Goal: Task Accomplishment & Management: Complete application form

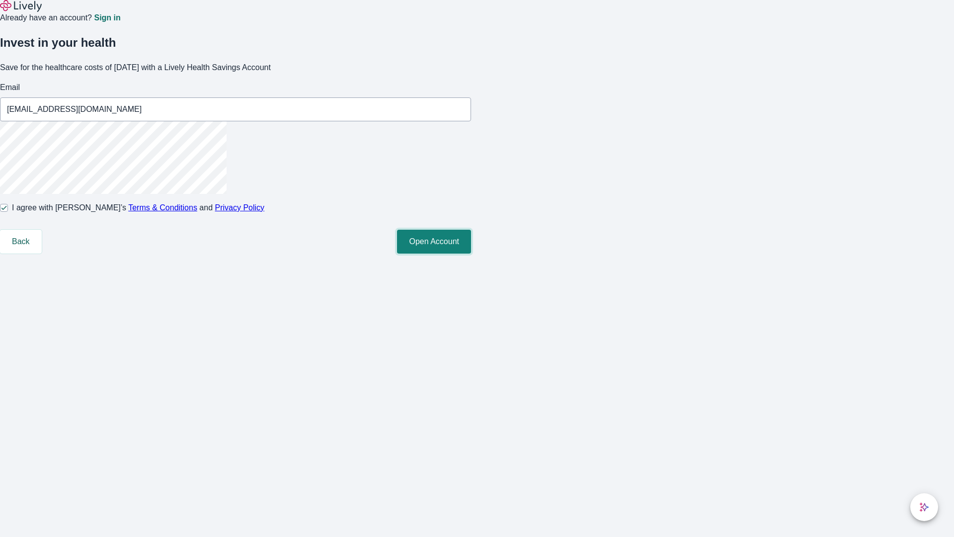
click at [471, 253] on button "Open Account" at bounding box center [434, 242] width 74 height 24
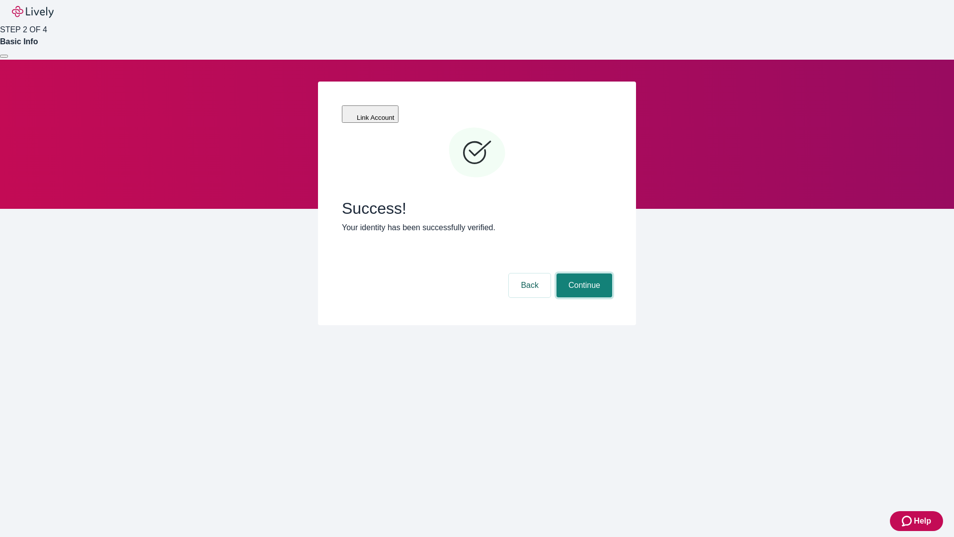
click at [583, 273] on button "Continue" at bounding box center [585, 285] width 56 height 24
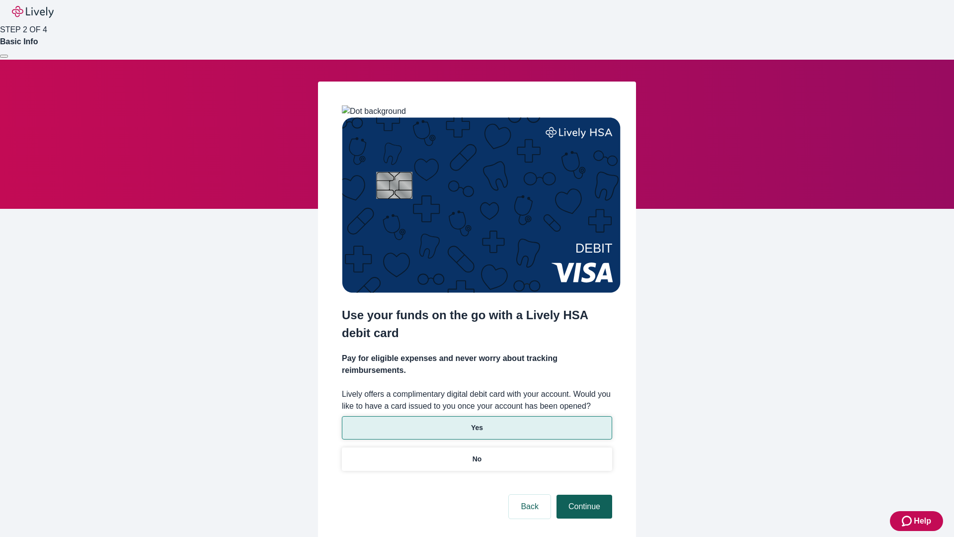
click at [477, 422] on p "Yes" at bounding box center [477, 427] width 12 height 10
click at [583, 495] on button "Continue" at bounding box center [585, 507] width 56 height 24
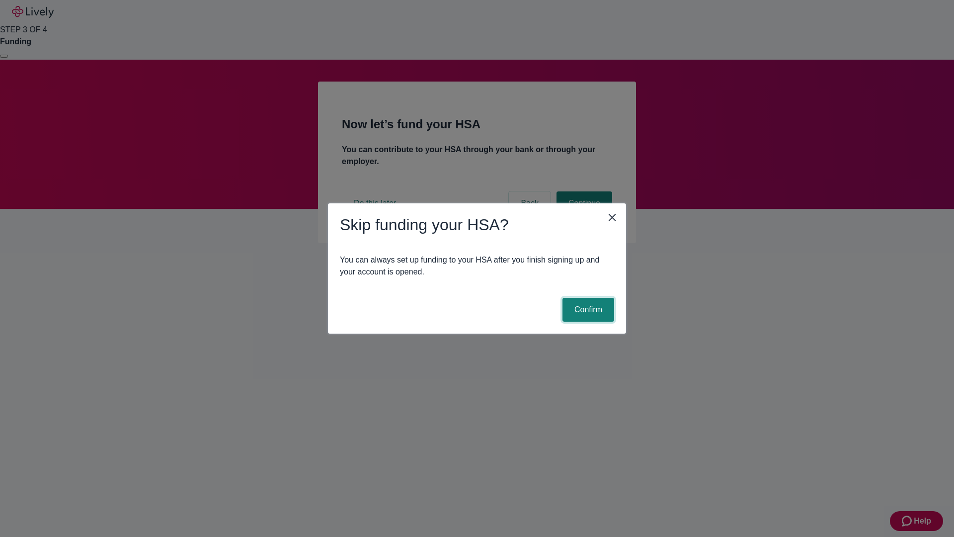
click at [587, 310] on button "Confirm" at bounding box center [589, 310] width 52 height 24
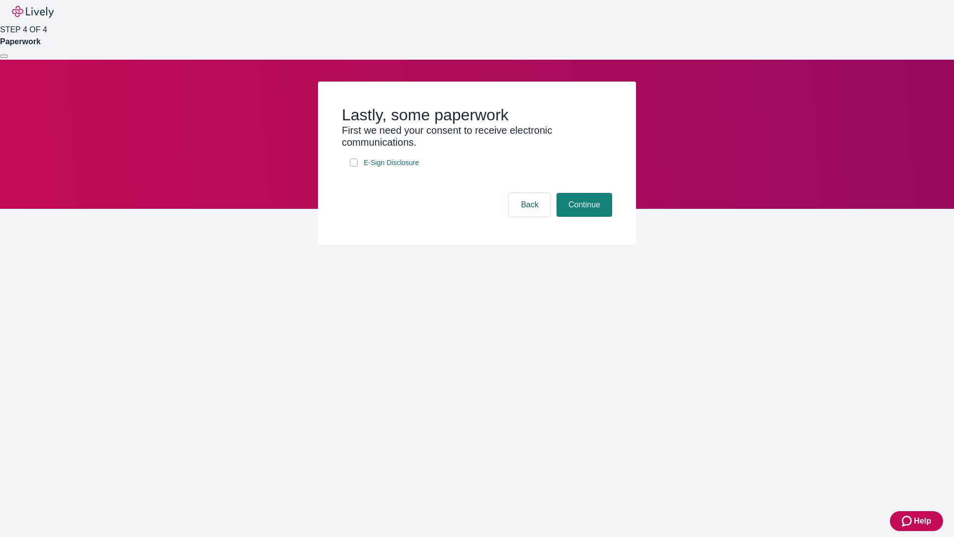
click at [354, 167] on input "E-Sign Disclosure" at bounding box center [354, 163] width 8 height 8
checkbox input "true"
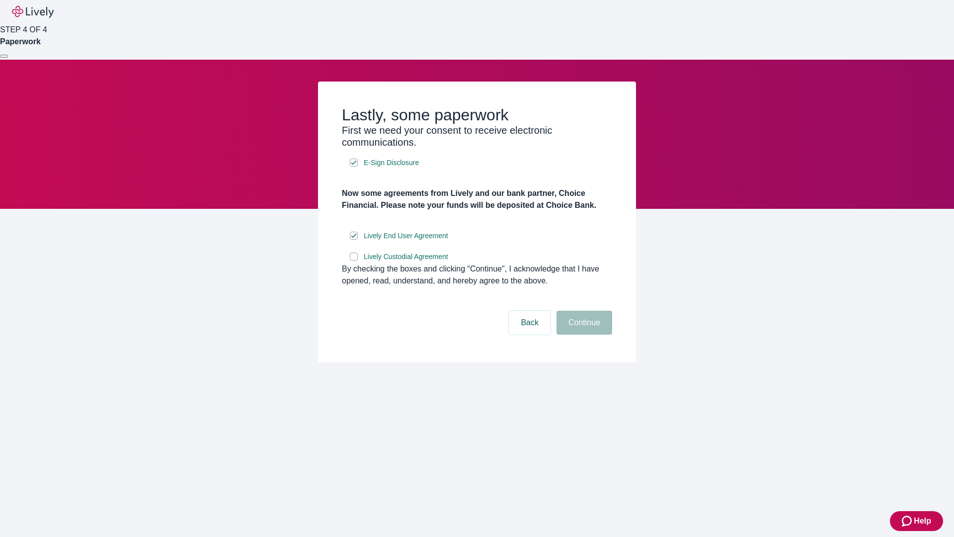
click at [354, 260] on input "Lively Custodial Agreement" at bounding box center [354, 256] width 8 height 8
checkbox input "true"
click at [583, 335] on button "Continue" at bounding box center [585, 323] width 56 height 24
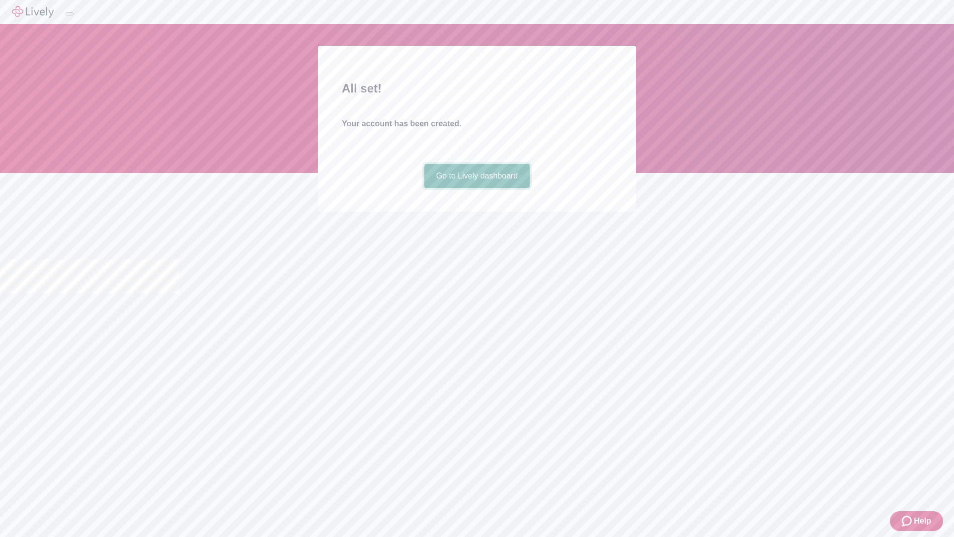
click at [477, 188] on link "Go to Lively dashboard" at bounding box center [477, 176] width 106 height 24
